Goal: Information Seeking & Learning: Learn about a topic

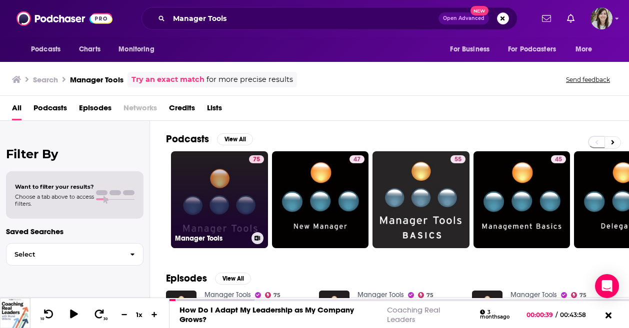
click at [202, 204] on link "75 Manager Tools" at bounding box center [219, 199] width 97 height 97
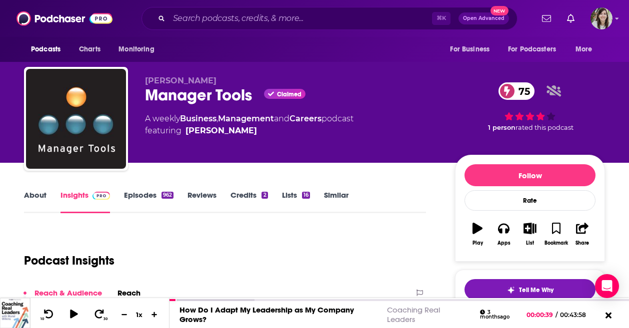
scroll to position [71, 0]
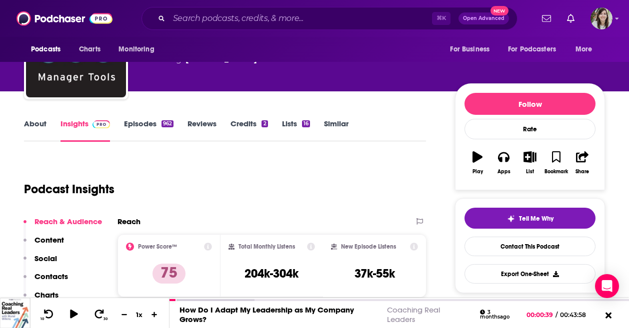
click at [34, 130] on link "About" at bounding box center [35, 130] width 22 height 23
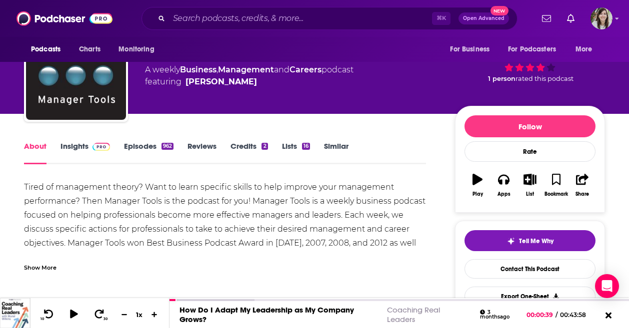
scroll to position [52, 0]
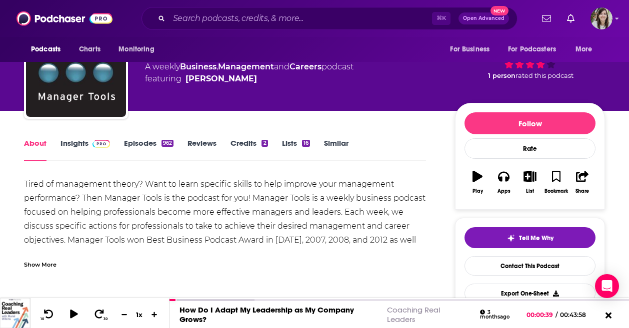
click at [47, 265] on div "Show More" at bounding box center [40, 263] width 32 height 9
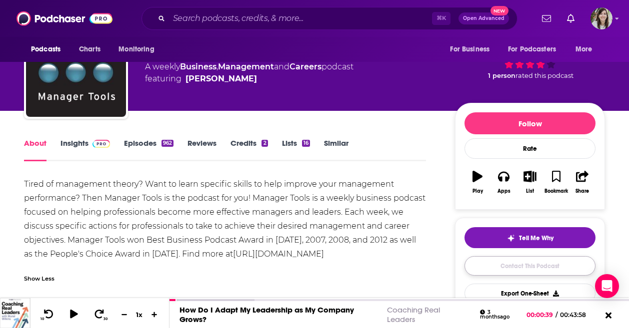
click at [506, 260] on link "Contact This Podcast" at bounding box center [529, 265] width 131 height 19
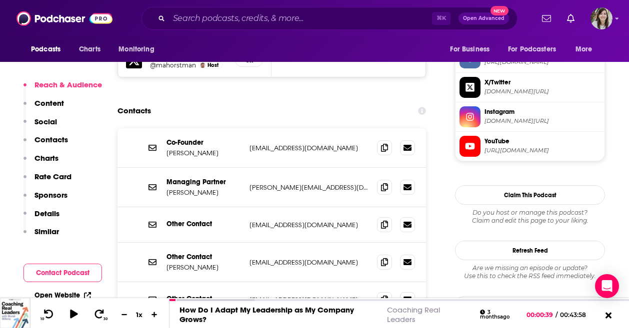
scroll to position [955, 0]
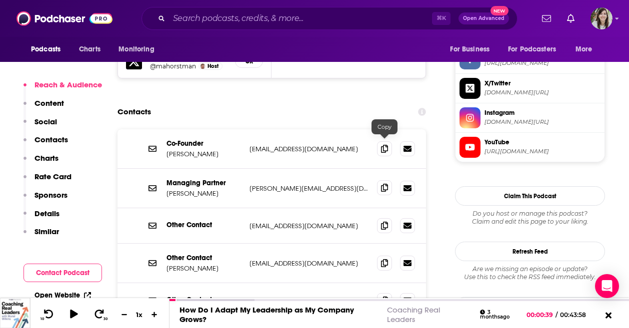
click at [384, 180] on span at bounding box center [384, 187] width 15 height 15
click at [198, 17] on input "Search podcasts, credits, & more..." at bounding box center [300, 18] width 263 height 16
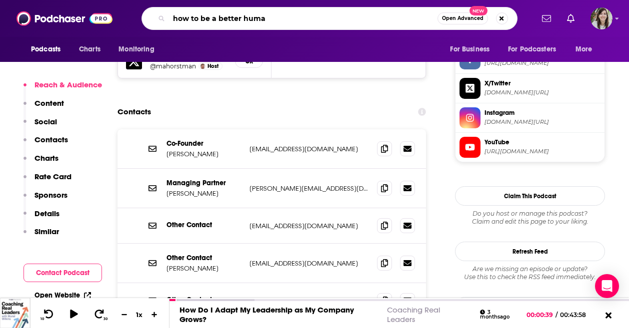
type input "how to be a better human"
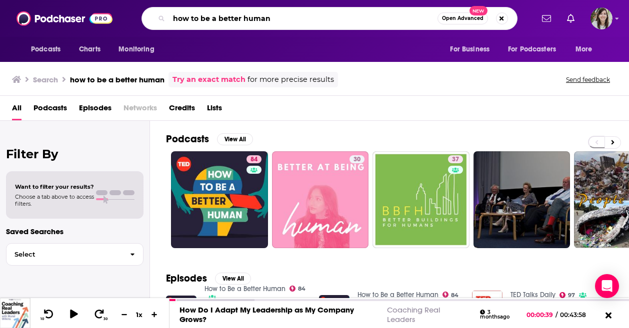
click at [225, 18] on input "how to be a better human" at bounding box center [303, 18] width 268 height 16
click at [225, 17] on input "how to be a better human" at bounding box center [303, 18] width 268 height 16
click at [225, 16] on input "how to be a better human" at bounding box center [303, 18] width 268 height 16
type input "struggle care"
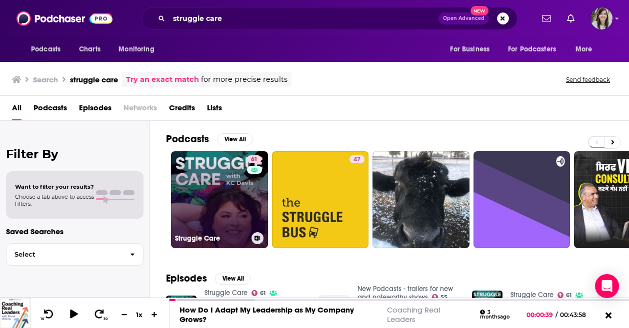
click at [217, 210] on link "61 Struggle Care" at bounding box center [219, 199] width 97 height 97
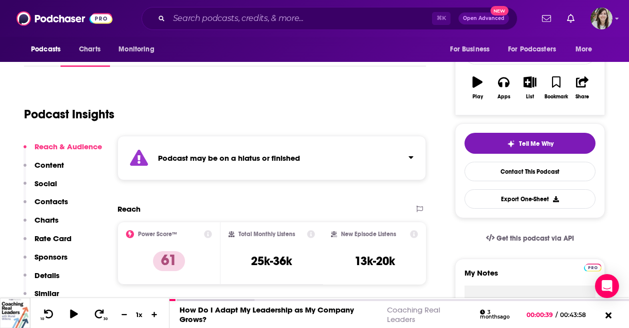
scroll to position [146, 0]
click at [253, 28] on div "⌘ K Open Advanced New" at bounding box center [329, 18] width 376 height 23
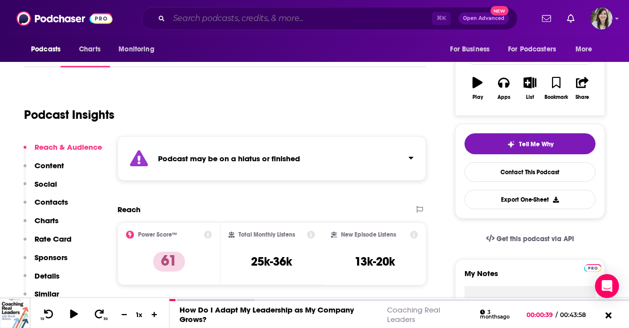
click at [242, 21] on input "Search podcasts, credits, & more..." at bounding box center [300, 18] width 263 height 16
paste input "3-2-1, What Is Your Story?"
type input "3-2-1, What Is Your Story?"
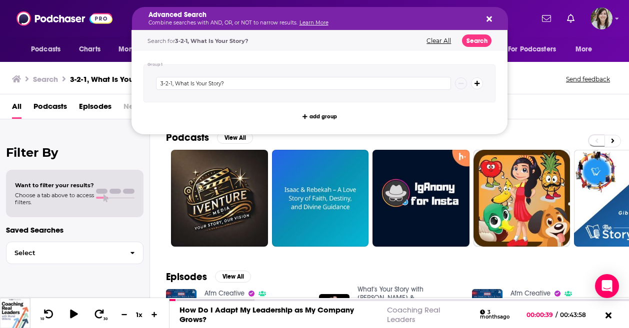
click at [238, 16] on h5 "Advanced Search" at bounding box center [311, 14] width 327 height 7
click at [491, 16] on icon "Search podcasts, credits, & more..." at bounding box center [488, 18] width 5 height 5
click at [276, 25] on p "Combine searches with AND, OR, or NOT to narrow results. Learn More" at bounding box center [311, 22] width 327 height 5
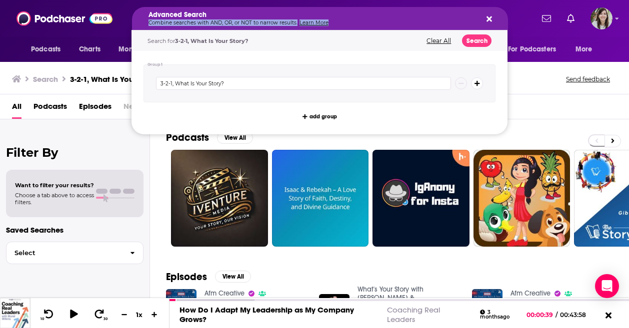
click at [276, 25] on p "Combine searches with AND, OR, or NOT to narrow results. Learn More" at bounding box center [311, 22] width 327 height 5
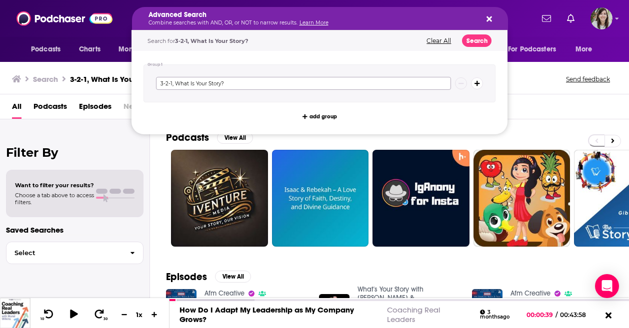
click at [268, 80] on input "3-2-1, What Is Your Story?" at bounding box center [303, 83] width 295 height 13
paste input "our World Within Podcast"
type input "our World Within Podcast"
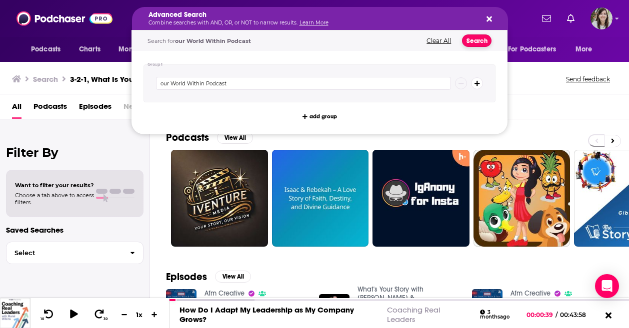
click at [482, 46] on button "Search" at bounding box center [476, 40] width 29 height 12
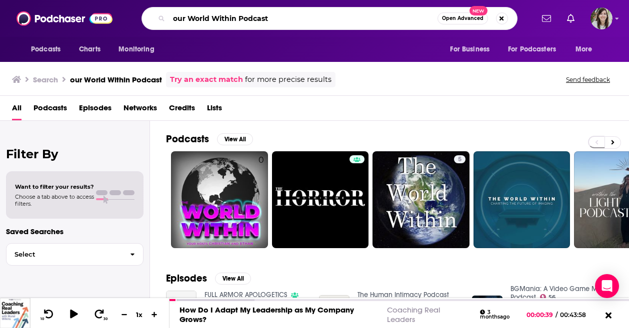
click at [173, 19] on input "our World Within Podcast" at bounding box center [303, 18] width 268 height 16
type input "your World Within Podcast"
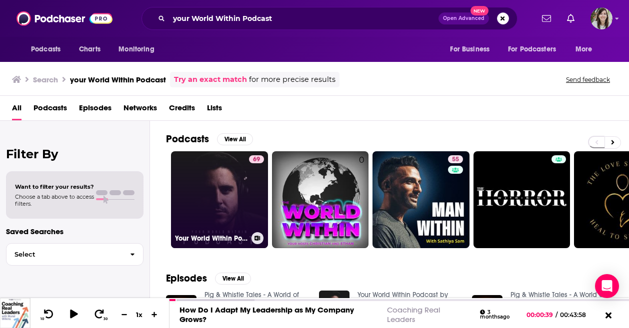
click at [231, 168] on link "69 Your World Within Podcast by [PERSON_NAME]" at bounding box center [219, 199] width 97 height 97
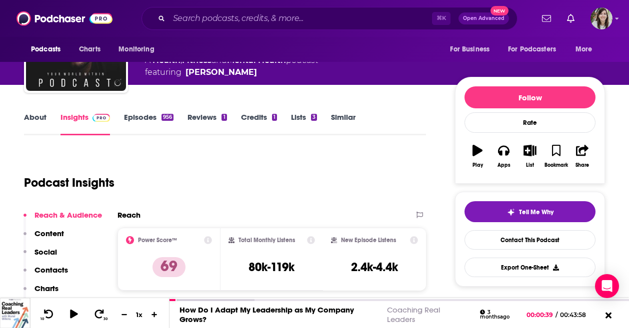
scroll to position [82, 0]
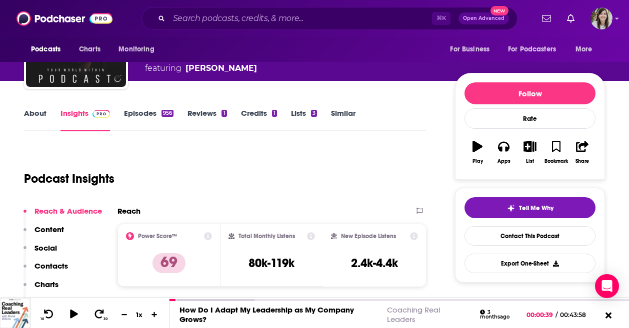
click at [35, 115] on link "About" at bounding box center [35, 119] width 22 height 23
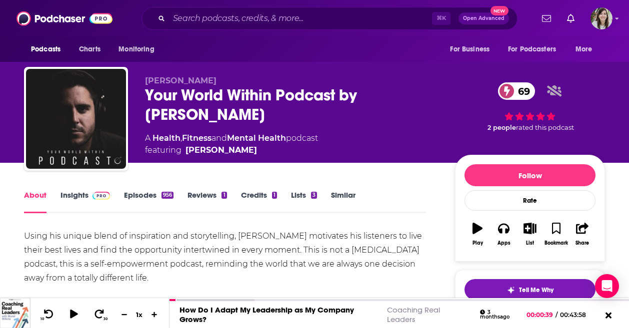
click at [140, 200] on link "Episodes 956" at bounding box center [148, 201] width 49 height 23
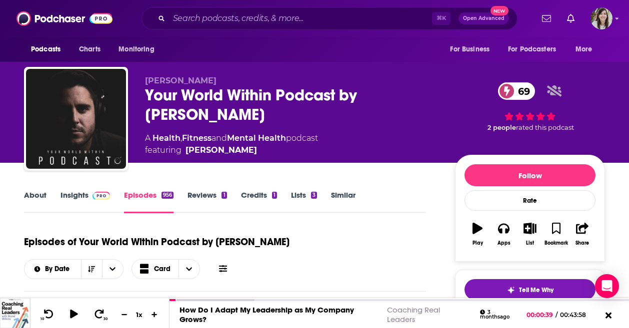
scroll to position [162, 0]
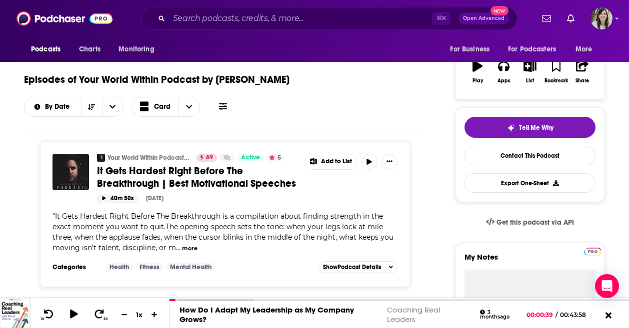
click at [112, 200] on button "40m 50s" at bounding box center [117, 198] width 41 height 9
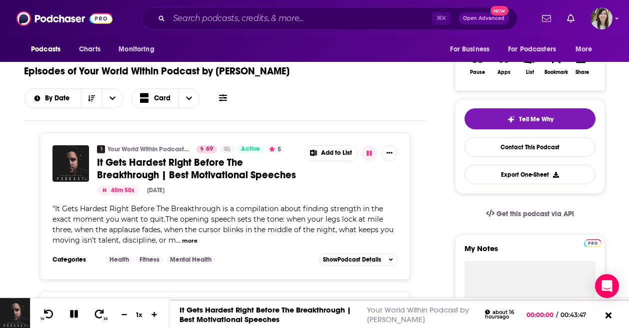
scroll to position [281, 0]
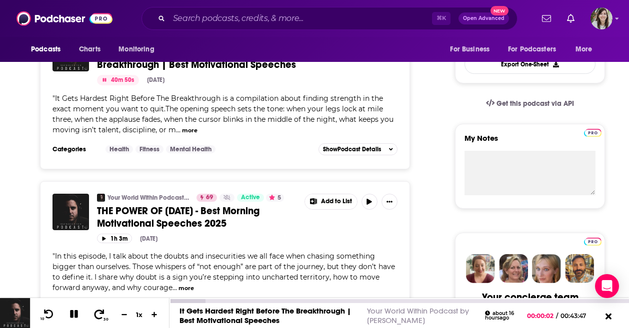
click at [96, 321] on button "30" at bounding box center [99, 315] width 20 height 14
click at [97, 318] on icon at bounding box center [99, 313] width 10 height 9
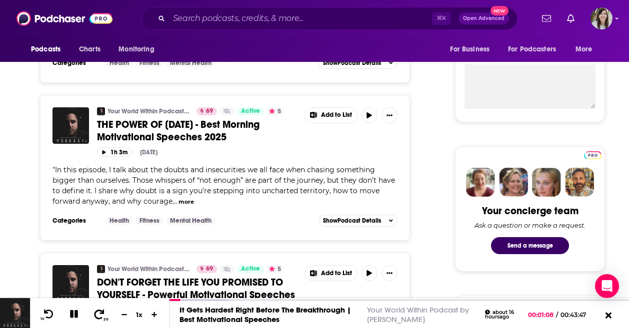
scroll to position [431, 0]
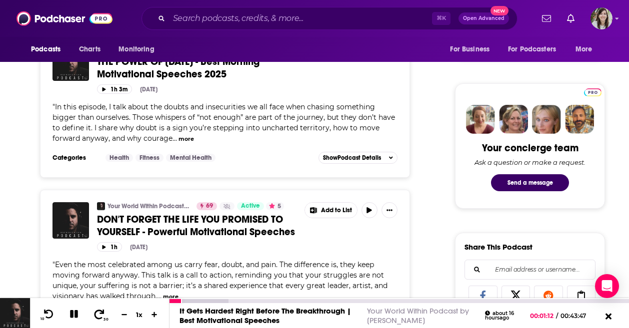
click at [101, 318] on icon at bounding box center [99, 314] width 12 height 10
click at [70, 313] on icon at bounding box center [74, 314] width 8 height 8
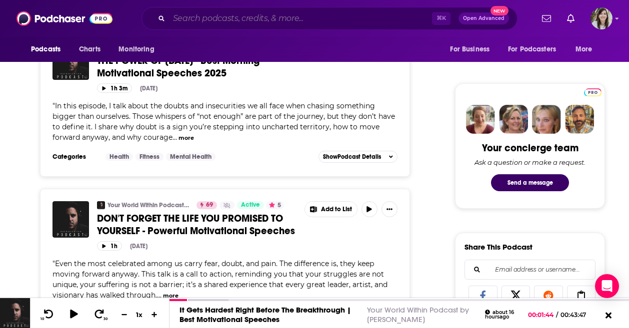
click at [215, 16] on input "Search podcasts, credits, & more..." at bounding box center [300, 18] width 263 height 16
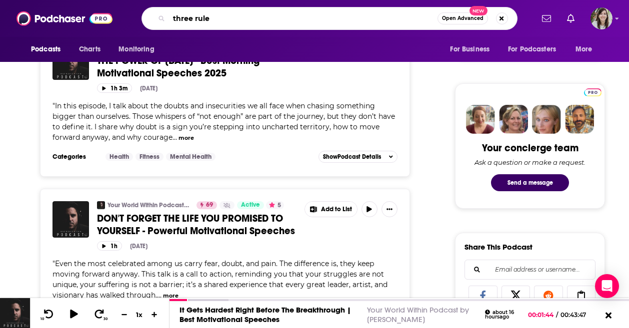
type input "three rules"
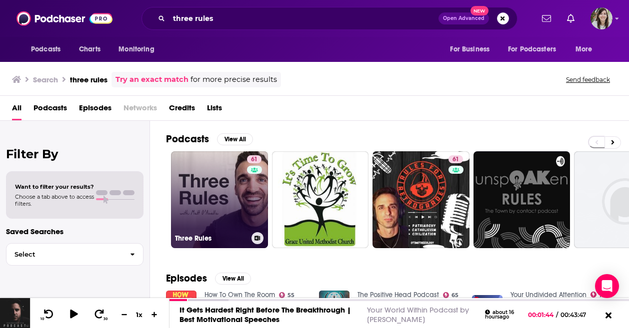
click at [221, 199] on link "61 Three Rules" at bounding box center [219, 199] width 97 height 97
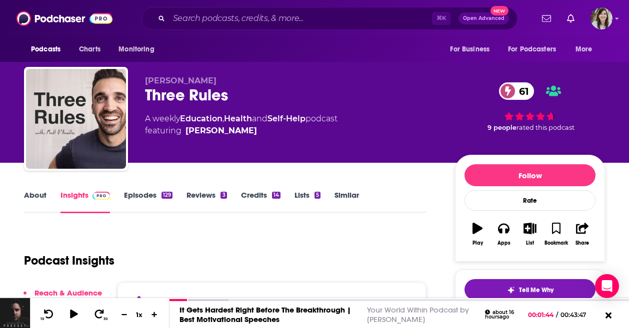
scroll to position [67, 0]
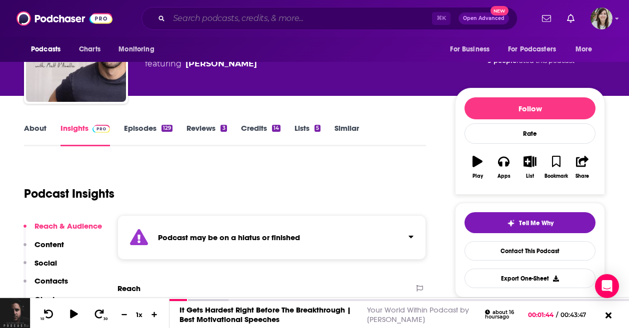
click at [211, 17] on input "Search podcasts, credits, & more..." at bounding box center [300, 18] width 263 height 16
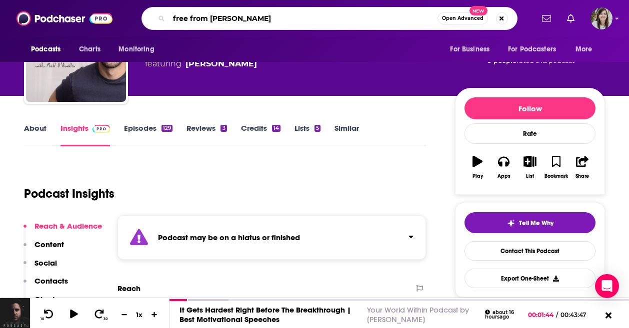
type input "free from desire"
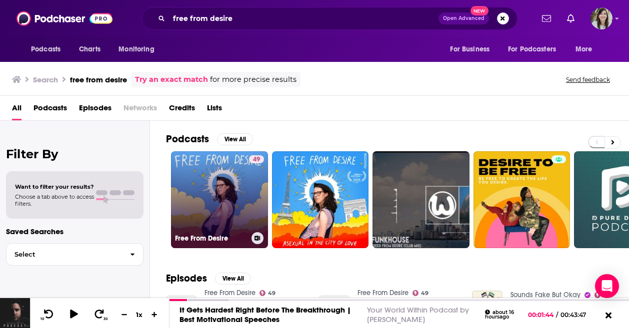
click at [218, 205] on link "49 Free From Desire" at bounding box center [219, 199] width 97 height 97
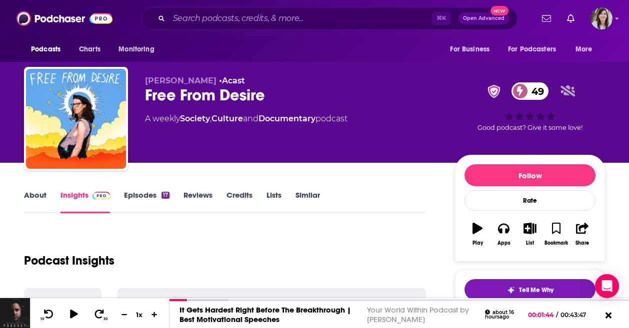
scroll to position [73, 0]
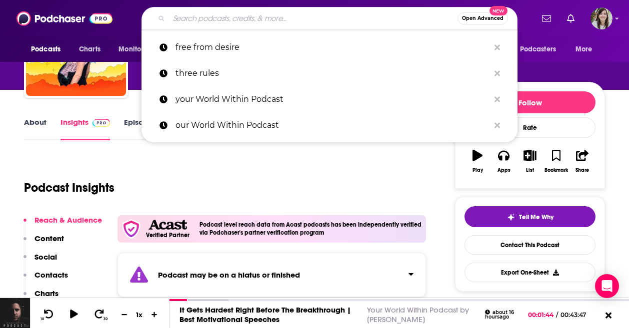
click at [200, 22] on input "Search podcasts, credits, & more..." at bounding box center [313, 18] width 288 height 16
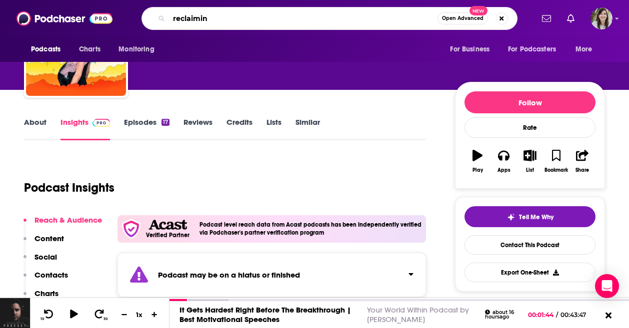
type input "reclaiming"
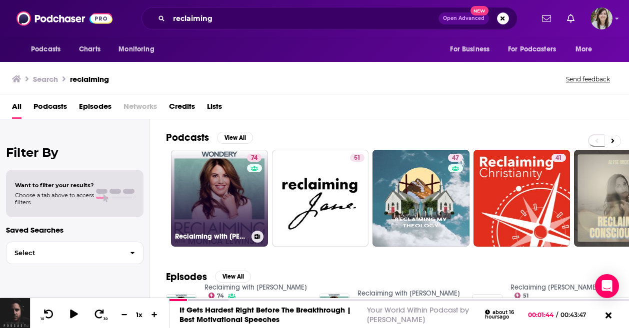
click at [225, 200] on link "74 Reclaiming with [PERSON_NAME]" at bounding box center [219, 198] width 97 height 97
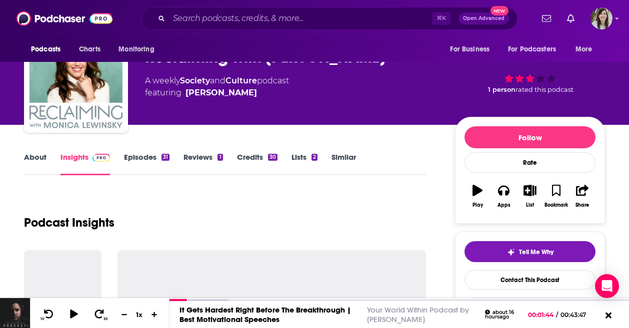
scroll to position [44, 0]
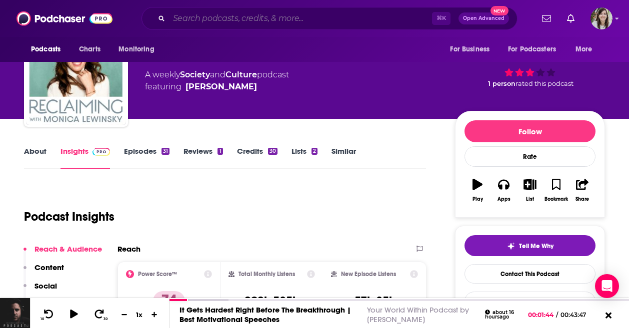
click at [242, 24] on input "Search podcasts, credits, & more..." at bounding box center [300, 18] width 263 height 16
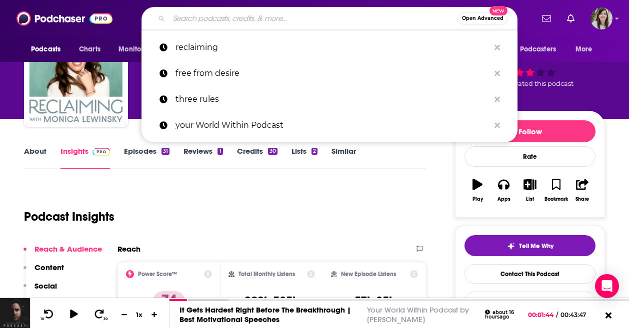
paste input "1. Storytelling for [MEDICAL_DATA] — Real Chat with [PERSON_NAME]"
type input "1. Storytelling for [MEDICAL_DATA] — Real Chat with [PERSON_NAME]"
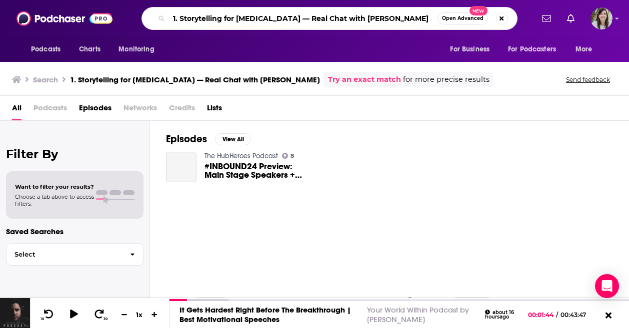
click at [179, 18] on input "1. Storytelling for [MEDICAL_DATA] — Real Chat with [PERSON_NAME]" at bounding box center [303, 18] width 268 height 16
type input "Storytelling for [MEDICAL_DATA] — Real Chat with [PERSON_NAME]"
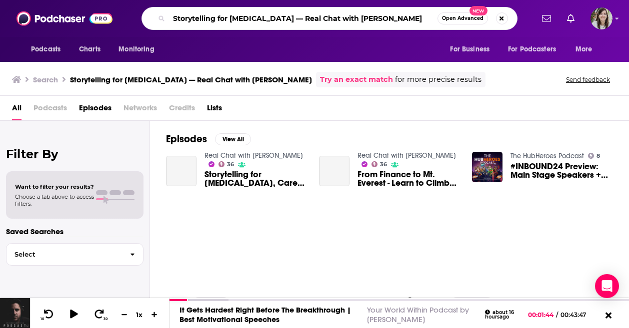
click at [301, 17] on input "Storytelling for [MEDICAL_DATA] — Real Chat with [PERSON_NAME]" at bounding box center [303, 18] width 268 height 16
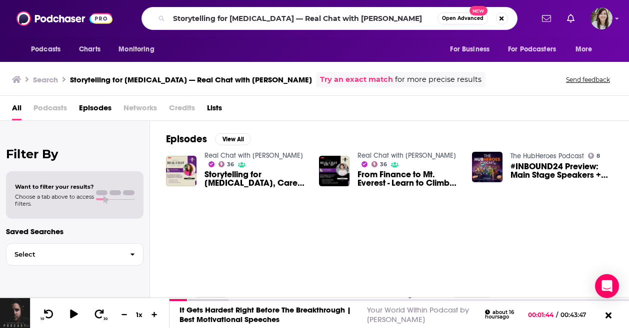
click at [241, 156] on link "Real Chat with [PERSON_NAME]" at bounding box center [253, 155] width 98 height 8
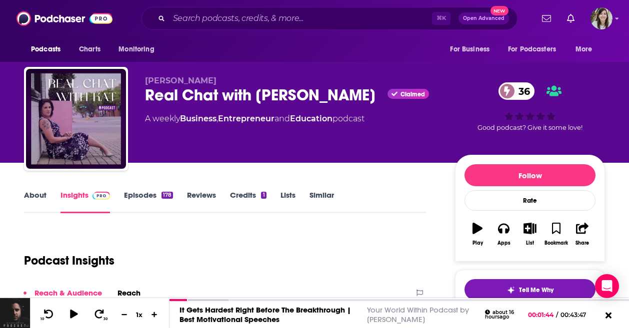
scroll to position [130, 0]
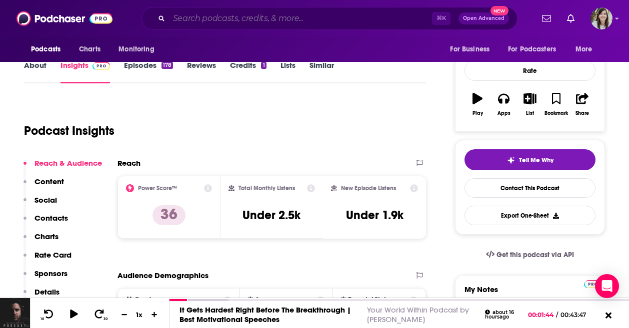
click at [234, 23] on input "Search podcasts, credits, & more..." at bounding box center [300, 18] width 263 height 16
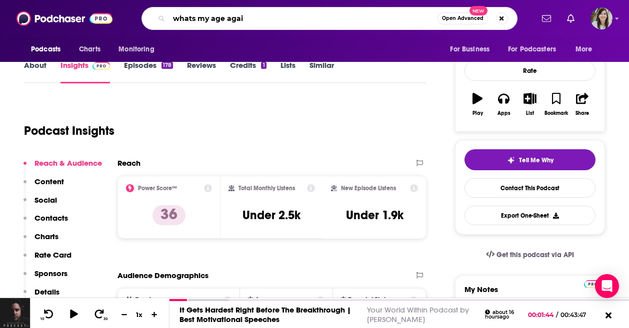
type input "whats my age again"
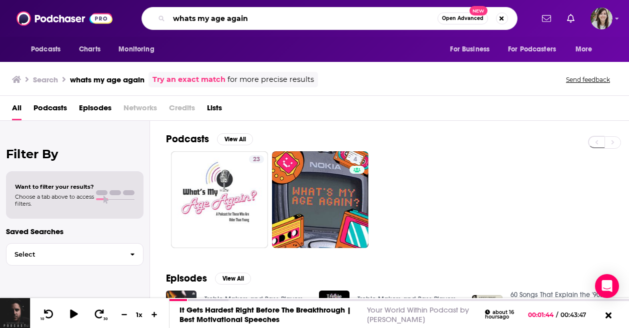
click at [276, 22] on input "whats my age again" at bounding box center [303, 18] width 268 height 16
type input "[PERSON_NAME]"
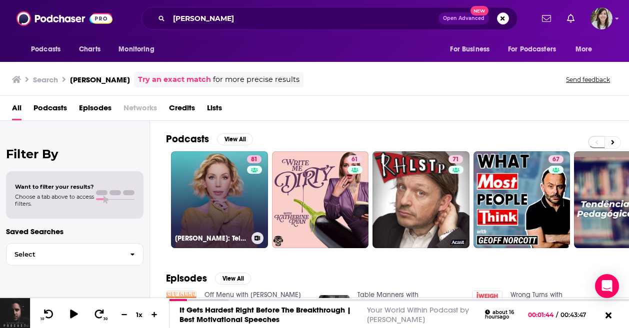
click at [193, 181] on link "81 [PERSON_NAME]: Telling Everybody Everything" at bounding box center [219, 199] width 97 height 97
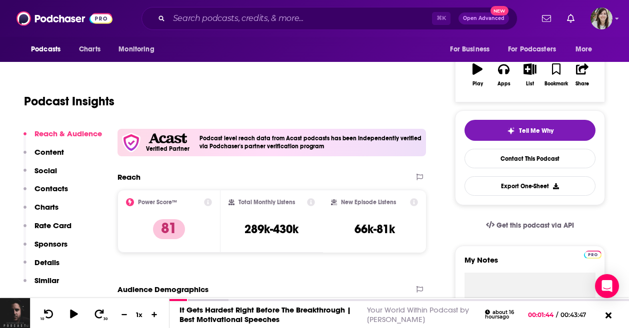
scroll to position [56, 0]
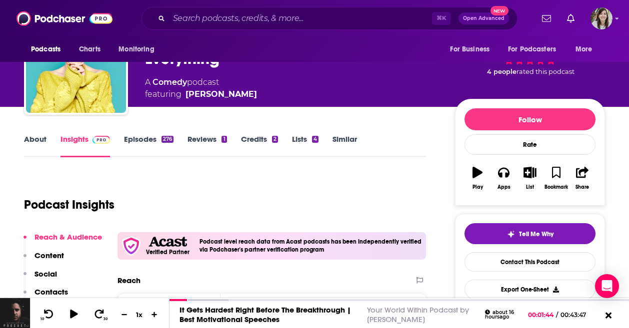
click at [24, 140] on link "About" at bounding box center [35, 145] width 22 height 23
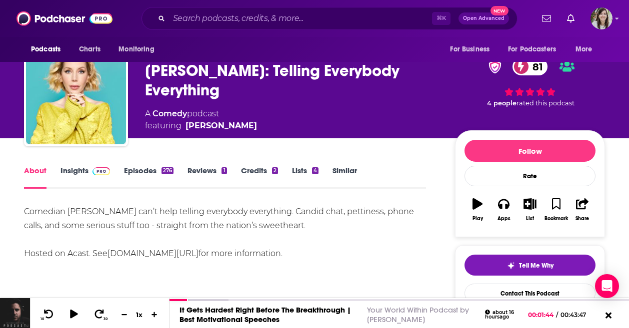
scroll to position [31, 0]
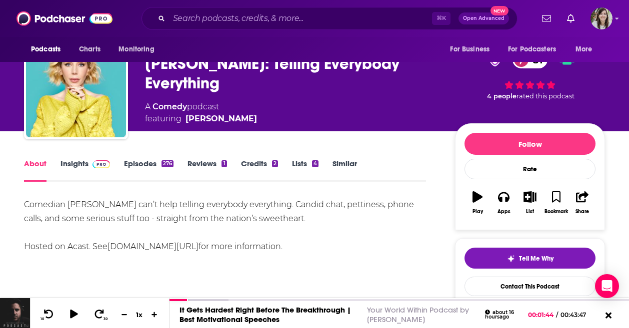
click at [130, 169] on link "Episodes 276" at bounding box center [148, 170] width 49 height 23
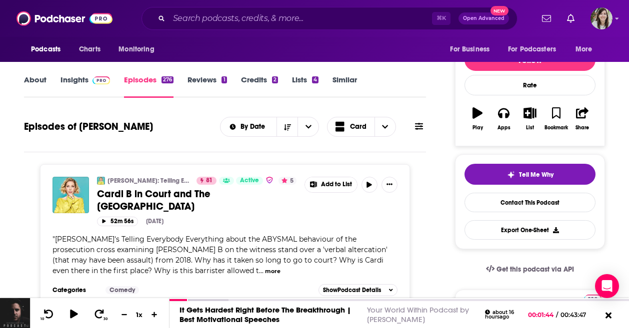
scroll to position [120, 0]
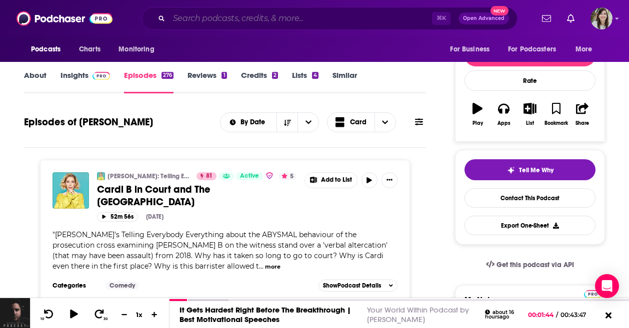
click at [266, 13] on input "Search podcasts, credits, & more..." at bounding box center [300, 18] width 263 height 16
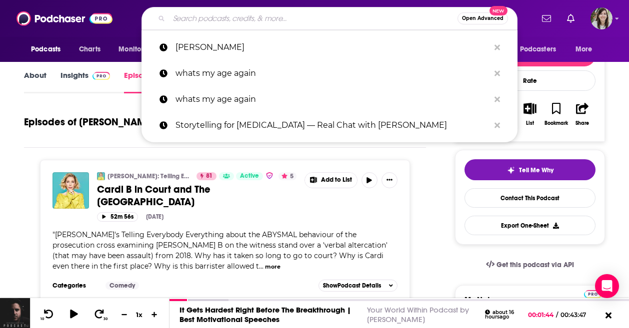
paste input "Beautiful Stories From Anonymous People"
type input "Beautiful Stories From Anonymous People"
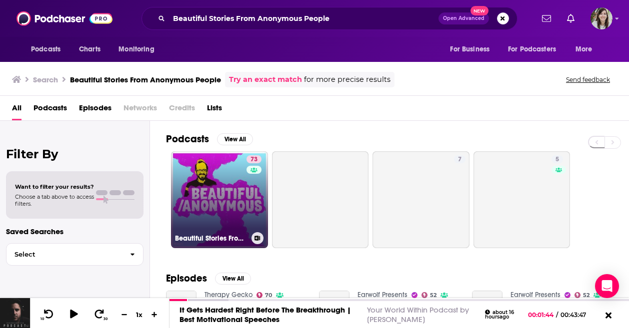
click at [235, 174] on link "73 Beautiful Stories From Anonymous People" at bounding box center [219, 199] width 97 height 97
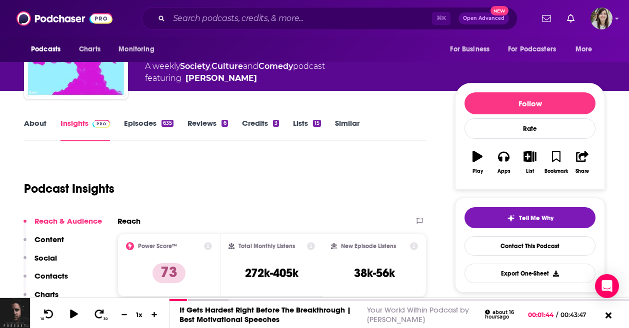
scroll to position [84, 0]
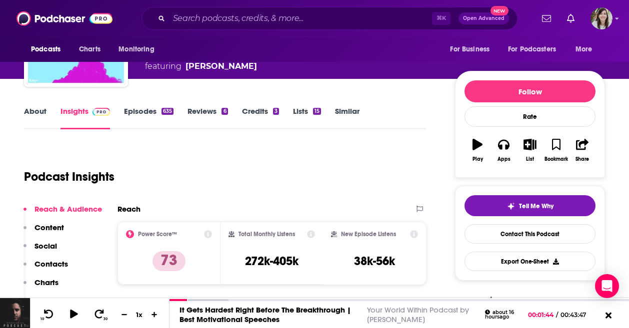
click at [353, 115] on link "Similar" at bounding box center [347, 117] width 24 height 23
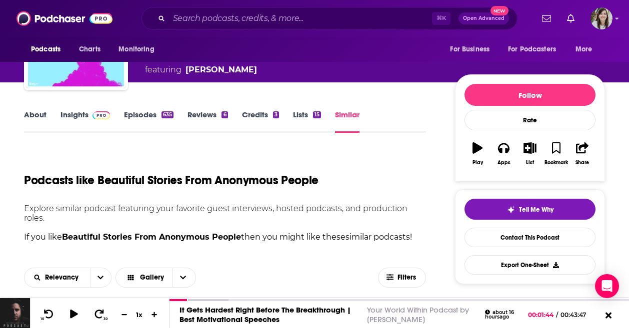
scroll to position [107, 0]
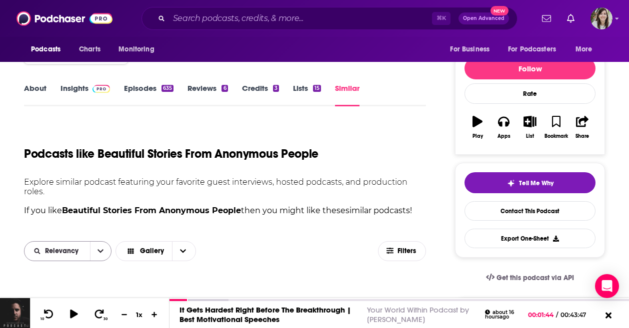
click at [100, 257] on button "open menu" at bounding box center [100, 251] width 21 height 19
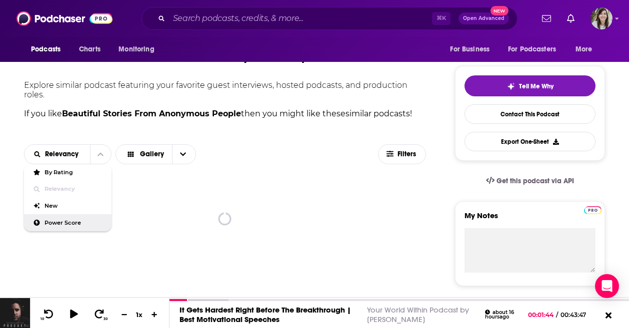
click at [64, 226] on div "Power Score" at bounding box center [67, 222] width 87 height 17
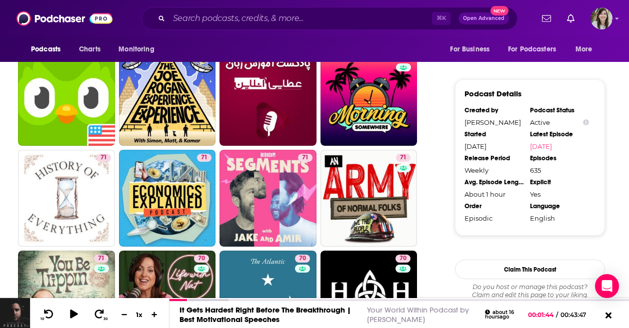
scroll to position [1050, 0]
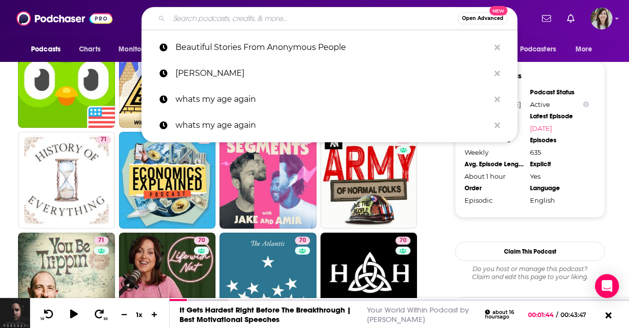
click at [242, 18] on input "Search podcasts, credits, & more..." at bounding box center [313, 18] width 288 height 16
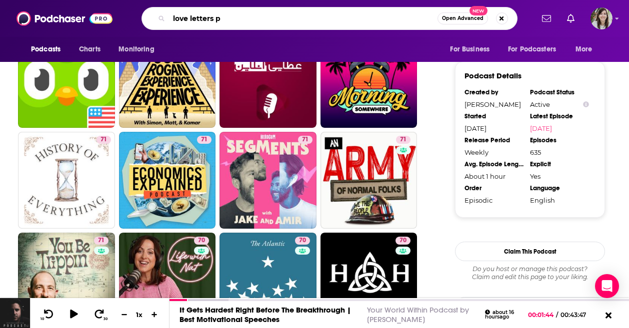
type input "love letters"
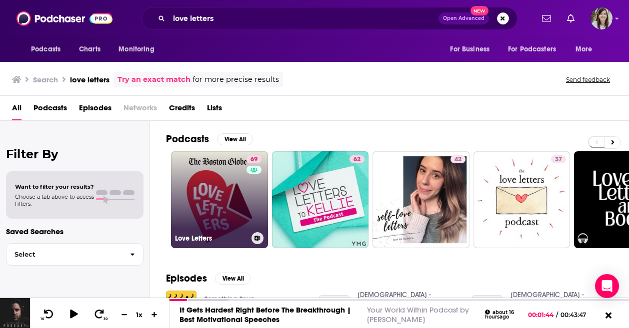
click at [224, 176] on link "69 Love Letters" at bounding box center [219, 199] width 97 height 97
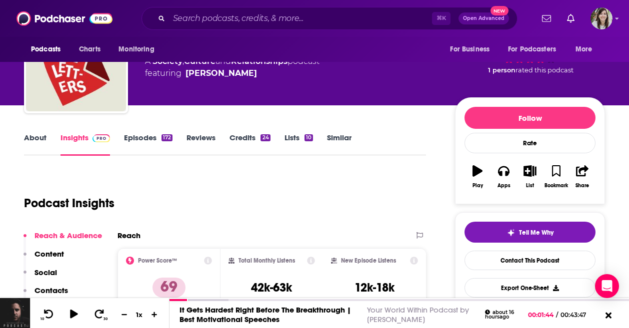
scroll to position [93, 0]
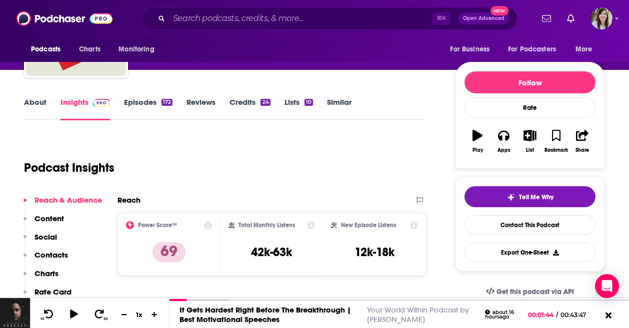
click at [30, 103] on link "About" at bounding box center [35, 108] width 22 height 23
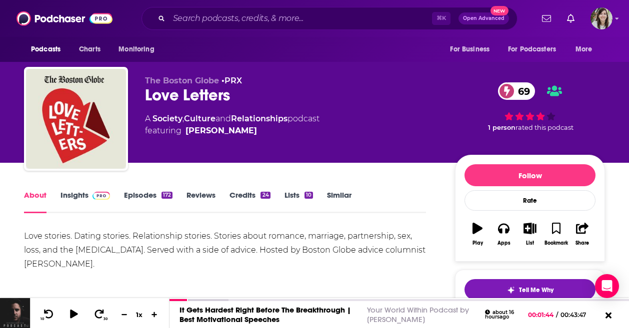
click at [340, 197] on link "Similar" at bounding box center [339, 201] width 24 height 23
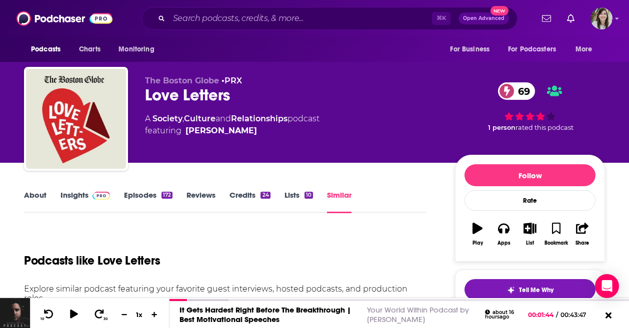
scroll to position [109, 0]
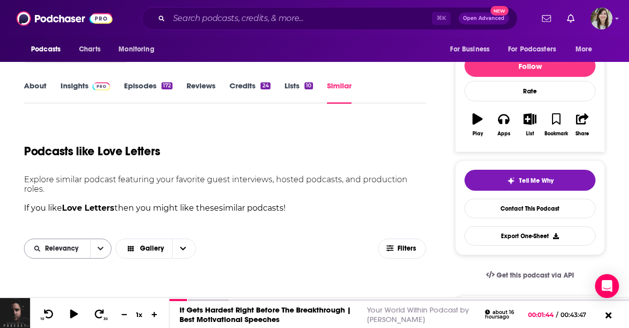
click at [99, 250] on icon "open menu" at bounding box center [100, 248] width 6 height 7
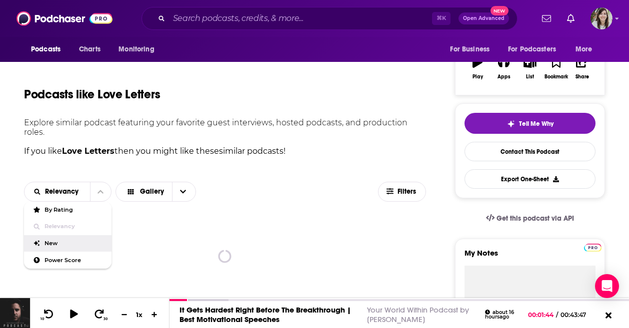
scroll to position [178, 0]
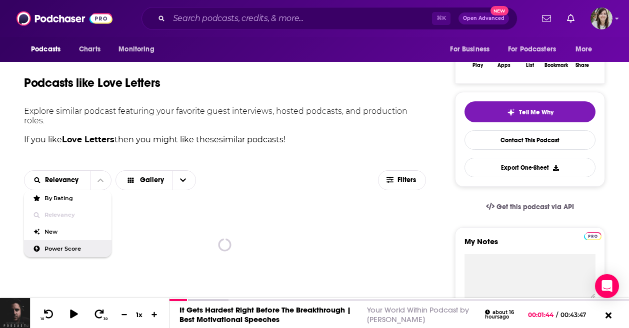
click at [61, 251] on span "Power Score" at bounding box center [73, 248] width 59 height 5
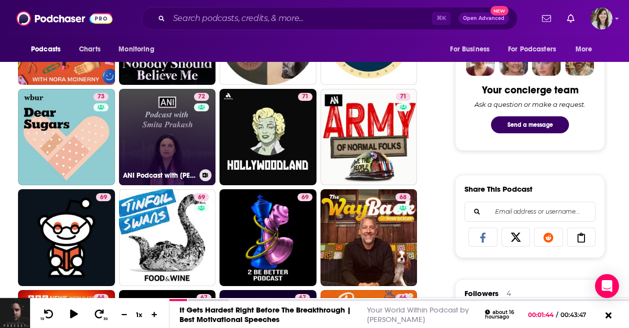
scroll to position [0, 0]
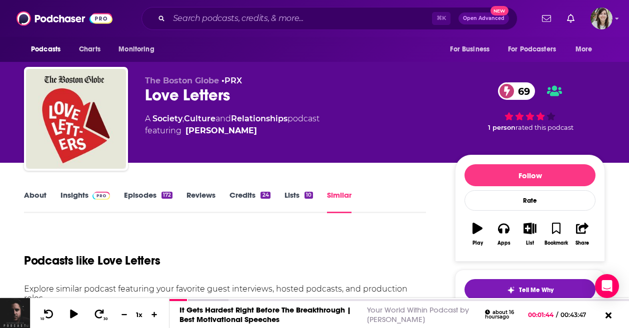
click at [77, 197] on link "Insights" at bounding box center [84, 201] width 49 height 23
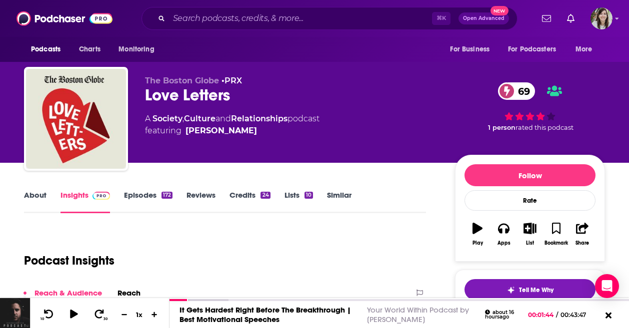
scroll to position [2, 0]
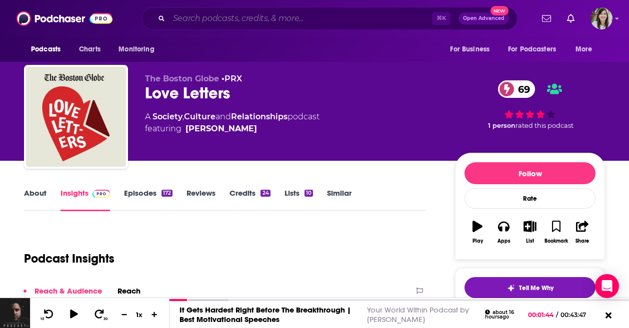
click at [216, 21] on input "Search podcasts, credits, & more..." at bounding box center [300, 18] width 263 height 16
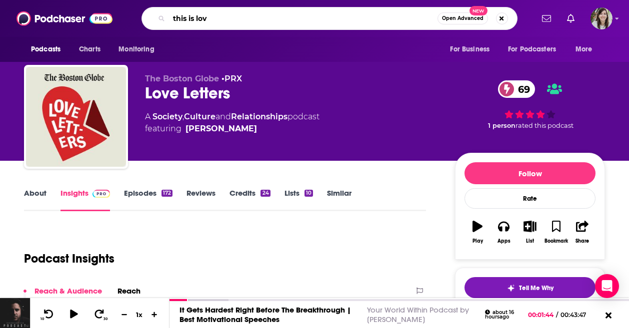
type input "this is love"
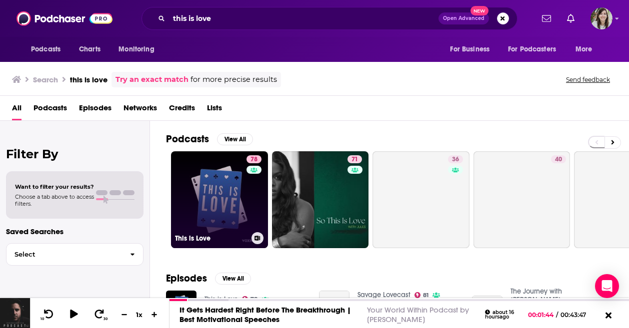
click at [241, 196] on link "78 This is Love" at bounding box center [219, 199] width 97 height 97
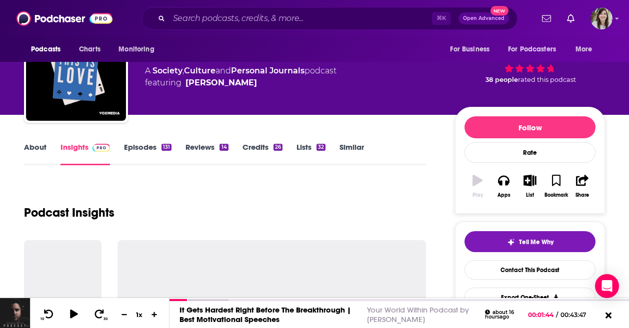
scroll to position [105, 0]
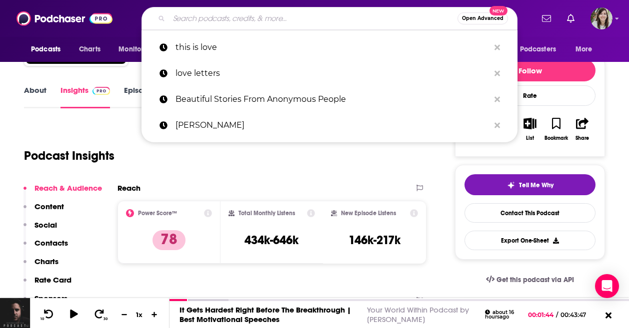
click at [231, 22] on input "Search podcasts, credits, & more..." at bounding box center [313, 18] width 288 height 16
paste input "Sincerely, X"
type input "Sincerely, X"
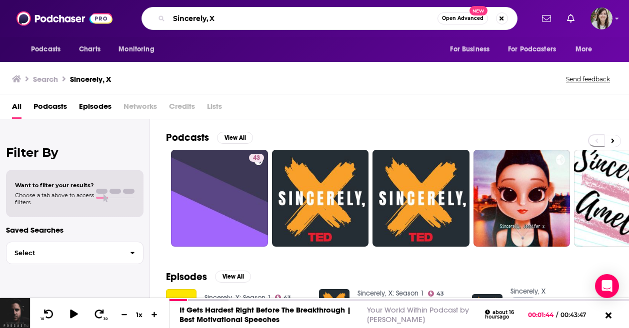
click at [221, 15] on input "Sincerely, X" at bounding box center [303, 18] width 268 height 16
paste input "trangers"
type input "Strangers"
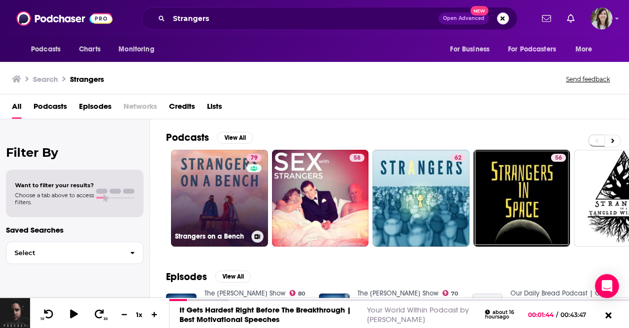
click at [216, 171] on link "79 Strangers on a Bench" at bounding box center [219, 198] width 97 height 97
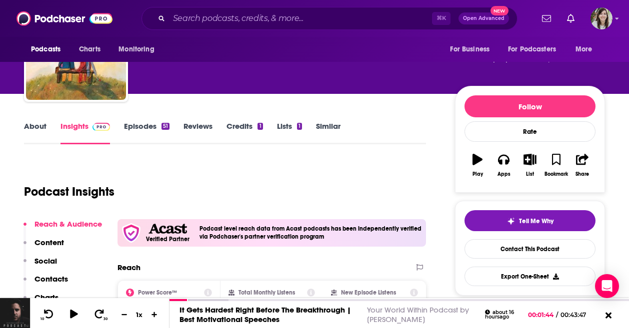
scroll to position [14, 0]
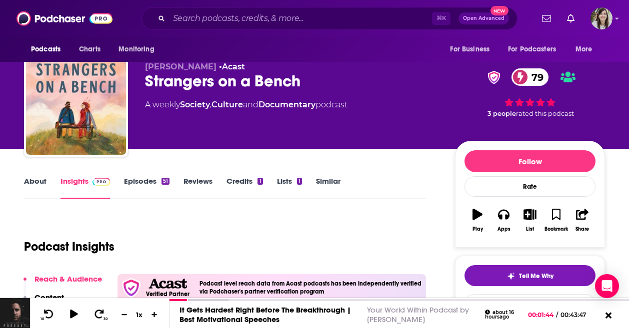
click at [40, 179] on link "About" at bounding box center [35, 187] width 22 height 23
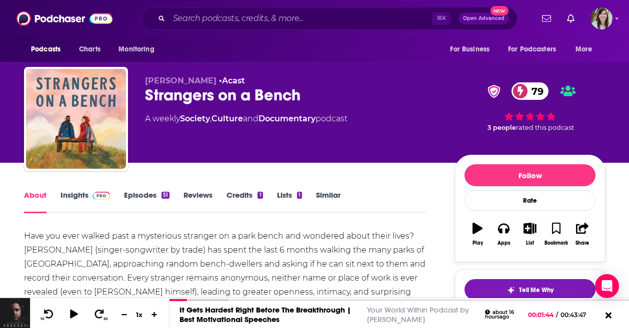
scroll to position [24, 0]
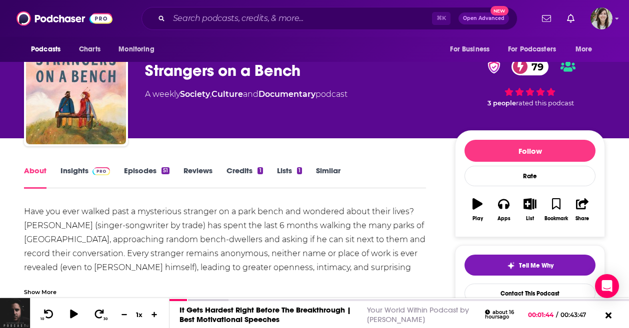
click at [82, 171] on link "Insights" at bounding box center [84, 177] width 49 height 23
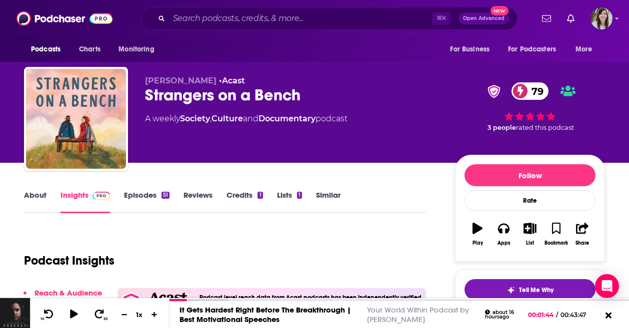
click at [136, 190] on link "Episodes 51" at bounding box center [146, 201] width 45 height 23
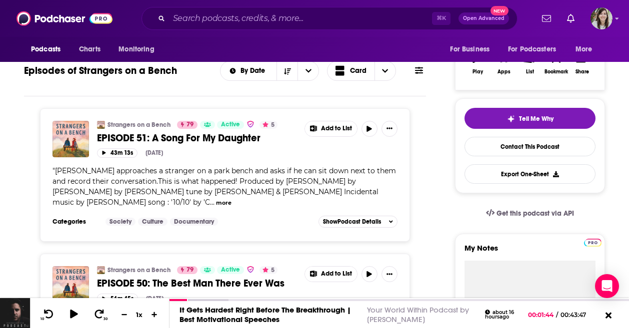
scroll to position [171, 0]
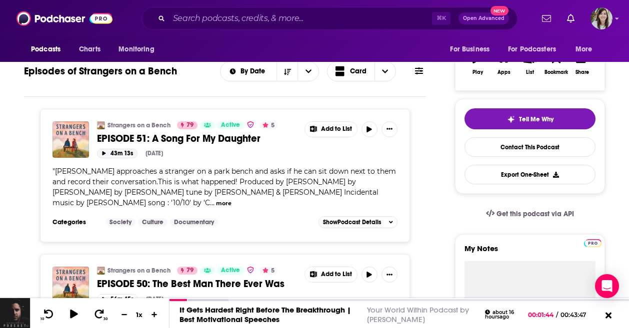
click at [112, 153] on button "43m 13s" at bounding box center [117, 153] width 40 height 9
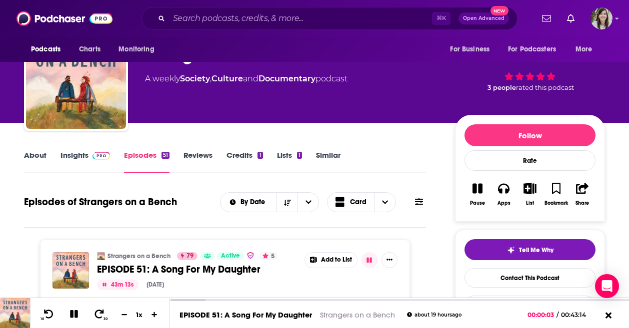
scroll to position [31, 0]
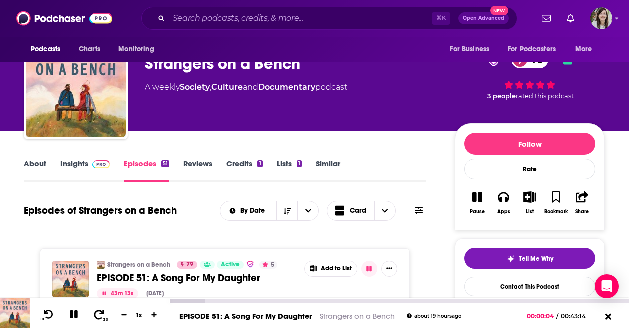
click at [92, 316] on button "30" at bounding box center [99, 315] width 20 height 14
click at [71, 314] on icon at bounding box center [74, 314] width 8 height 8
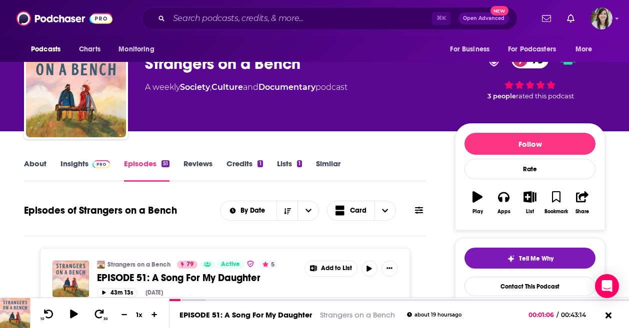
click at [73, 171] on link "Insights" at bounding box center [84, 170] width 49 height 23
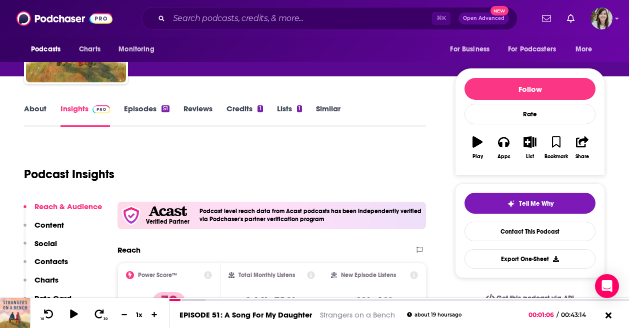
scroll to position [113, 0]
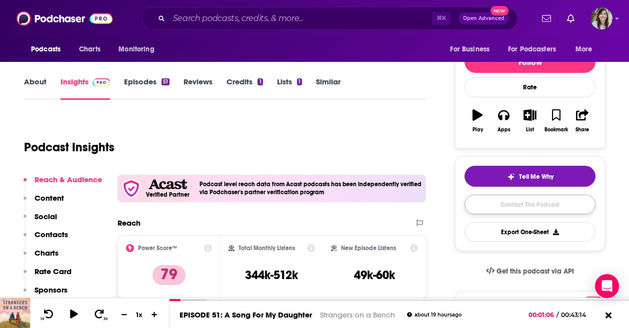
click at [530, 214] on link "Contact This Podcast" at bounding box center [529, 204] width 131 height 19
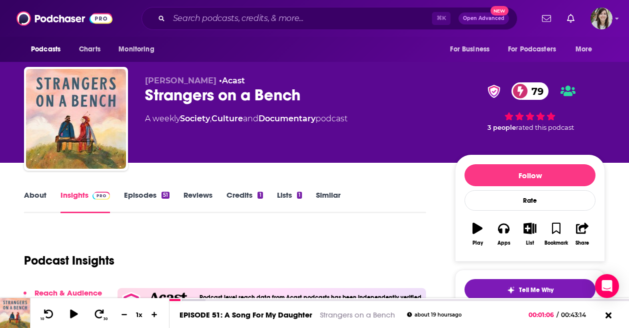
scroll to position [142, 0]
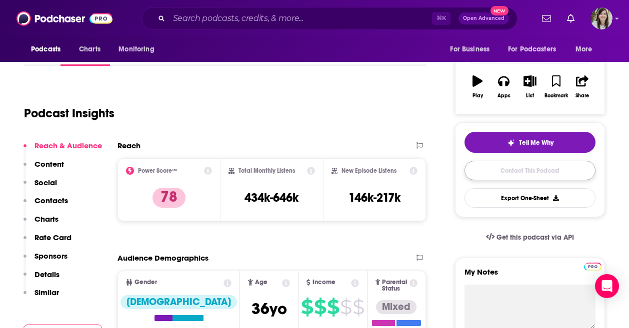
click at [493, 164] on link "Contact This Podcast" at bounding box center [529, 170] width 131 height 19
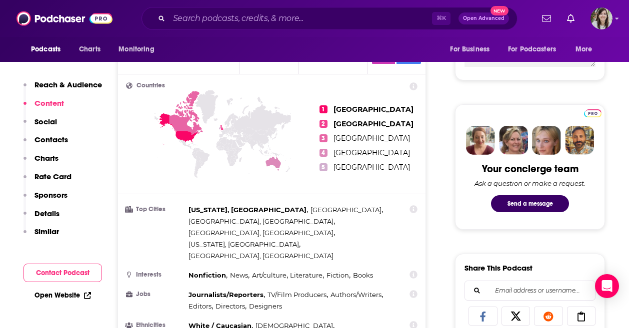
scroll to position [258, 0]
